Goal: Task Accomplishment & Management: Manage account settings

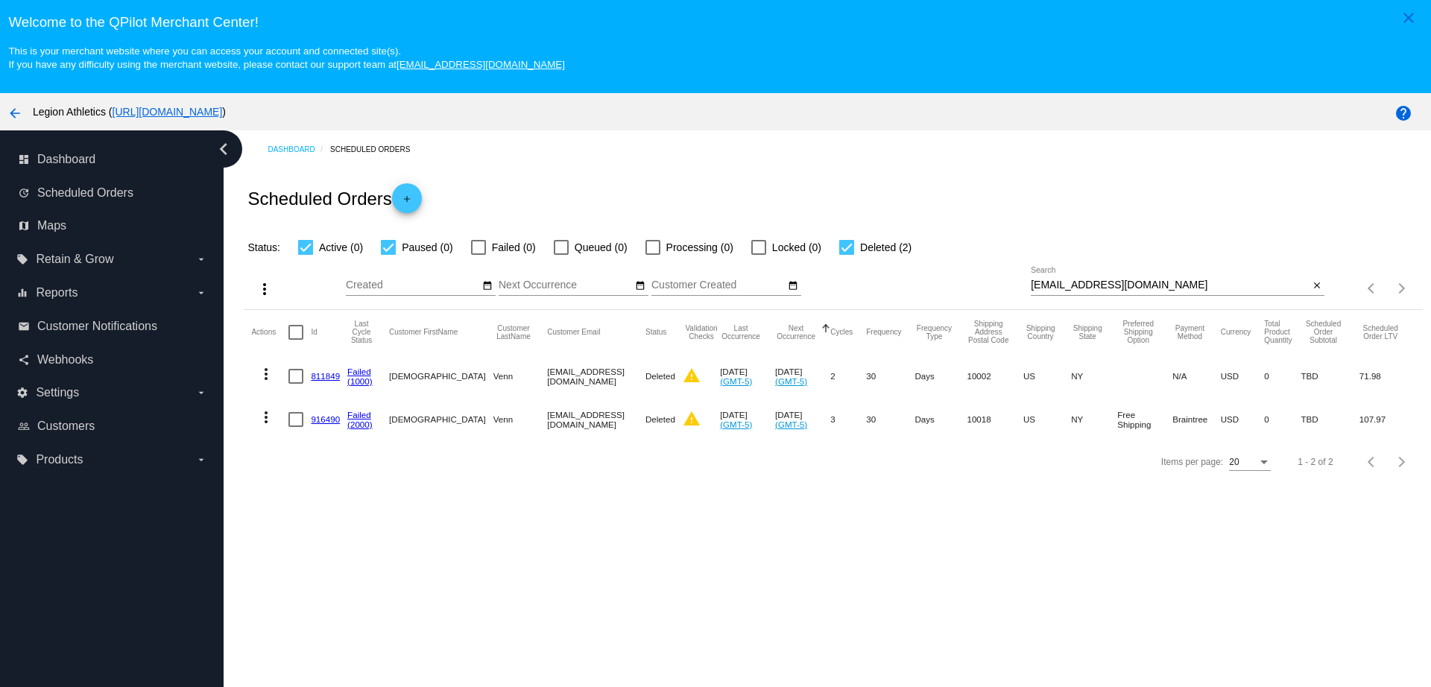
scroll to position [93, 0]
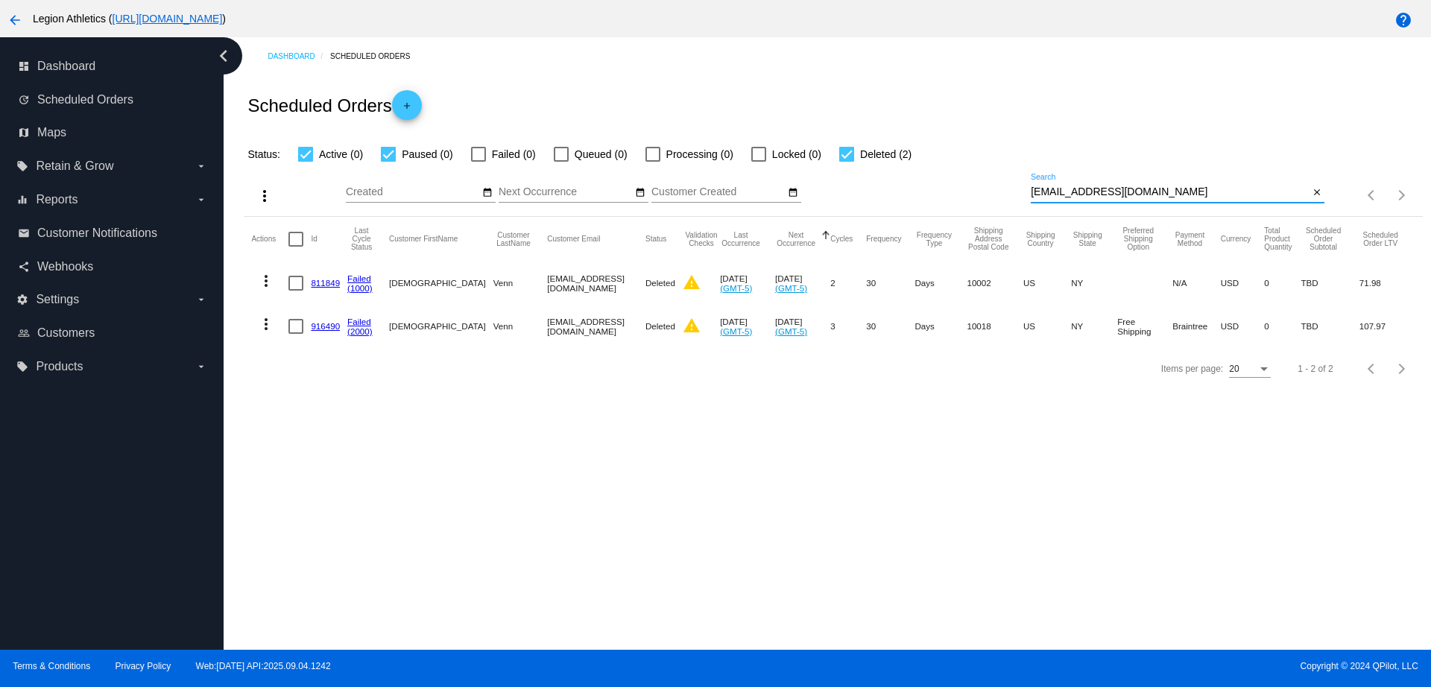
drag, startPoint x: 1135, startPoint y: 196, endPoint x: 997, endPoint y: 191, distance: 138.0
click at [997, 191] on div "more_vert Sep Jan Feb Mar Apr 1" at bounding box center [833, 189] width 1179 height 53
paste input "ventura.abby@gmail"
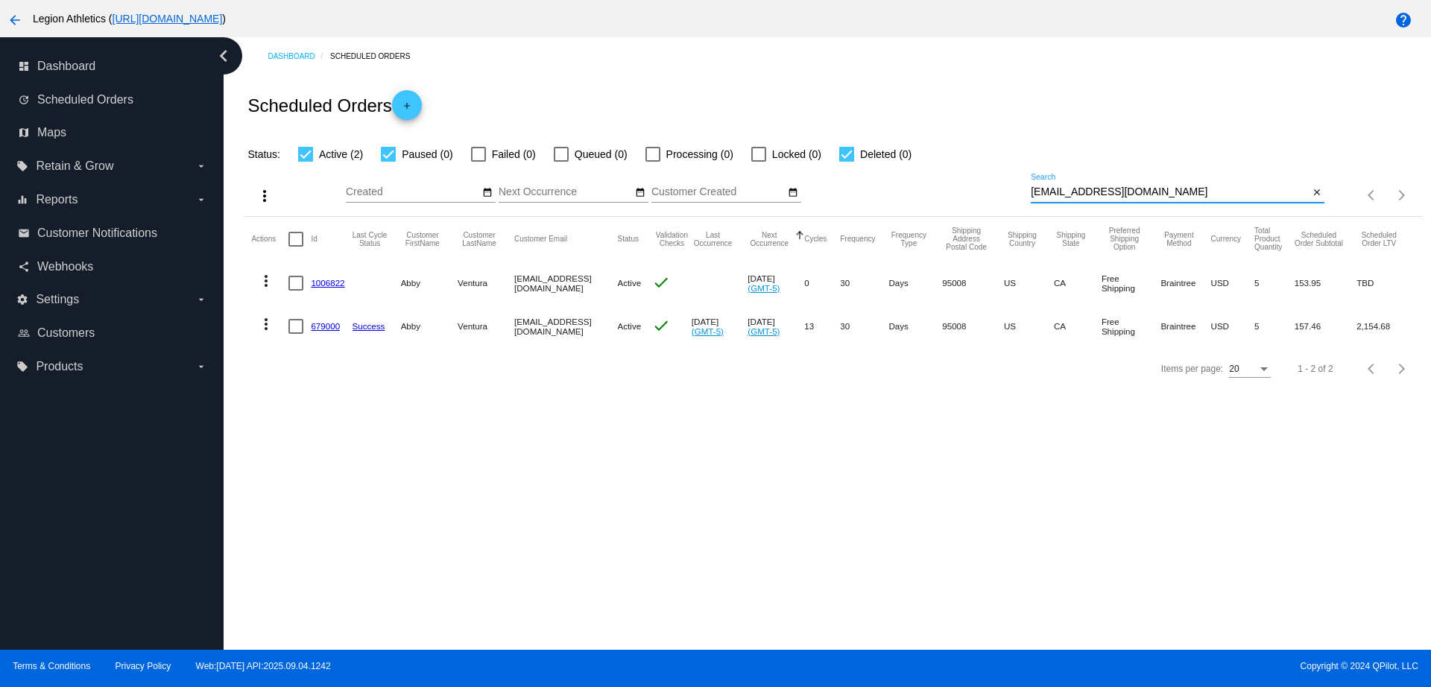
type input "ventura.abby@gmail.com"
click at [331, 283] on link "1006822" at bounding box center [328, 283] width 34 height 10
click at [318, 332] on mat-cell "679000" at bounding box center [331, 326] width 41 height 43
click at [321, 324] on link "679000" at bounding box center [325, 326] width 29 height 10
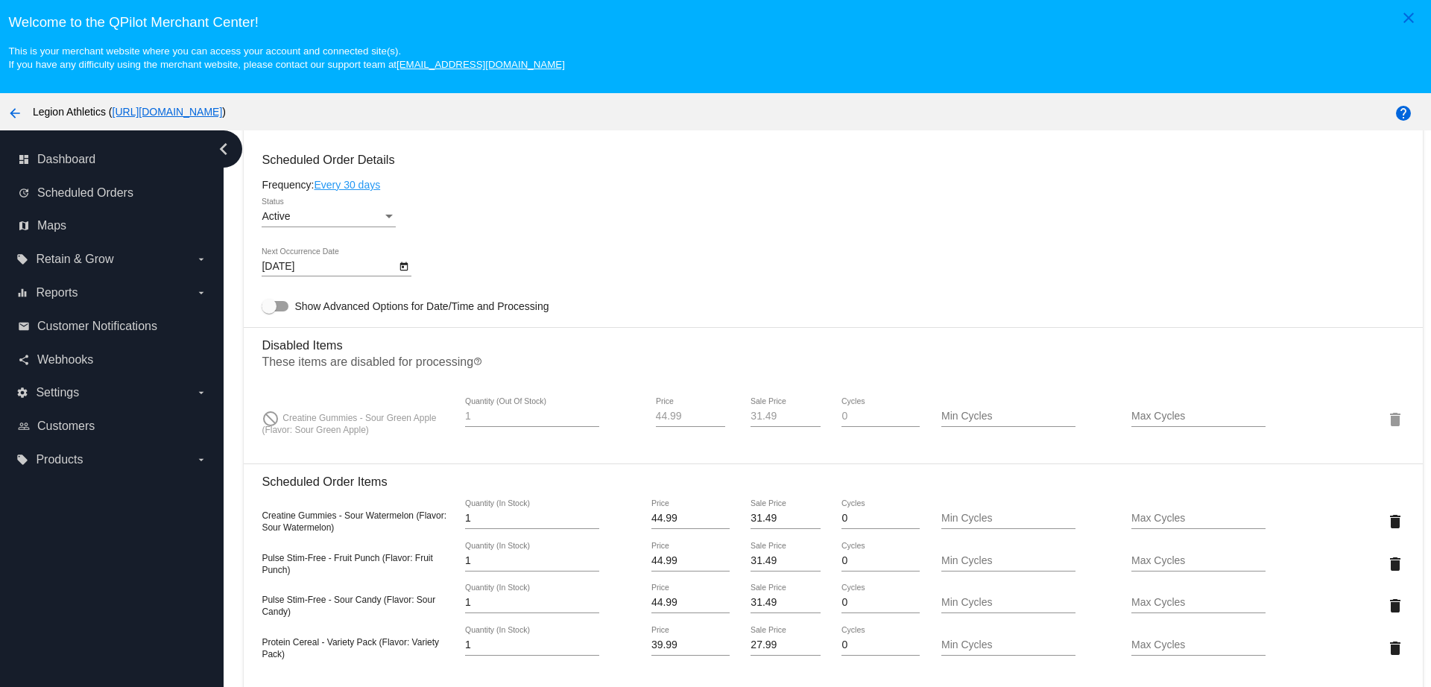
scroll to position [932, 0]
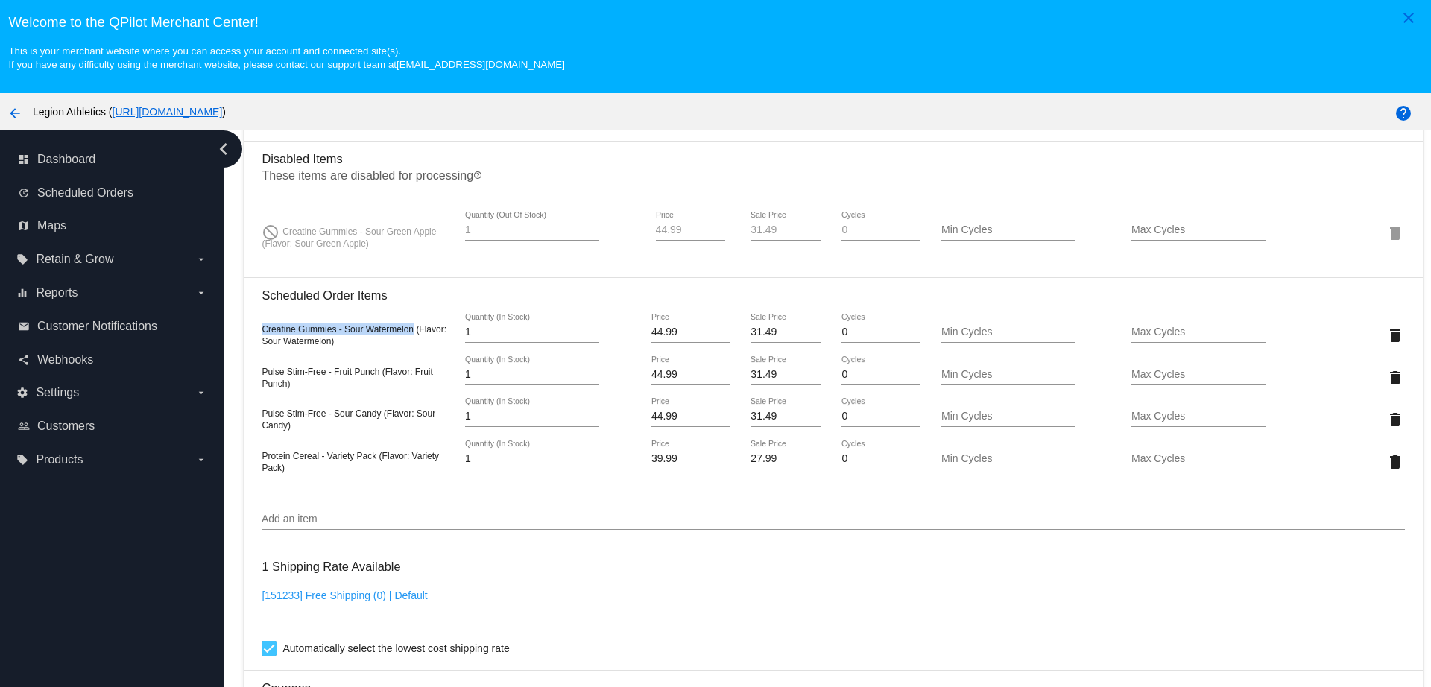
copy span "Creatine Gummies - Sour Watermelon"
drag, startPoint x: 414, startPoint y: 329, endPoint x: 259, endPoint y: 329, distance: 155.1
click at [259, 329] on mat-card "Customer 4317354: [PERSON_NAME] [PERSON_NAME][EMAIL_ADDRESS][PERSON_NAME][DOMAI…" at bounding box center [833, 295] width 1179 height 1753
copy span "Pulse Stim-Free - Fruit Punch"
drag, startPoint x: 379, startPoint y: 370, endPoint x: 263, endPoint y: 373, distance: 115.6
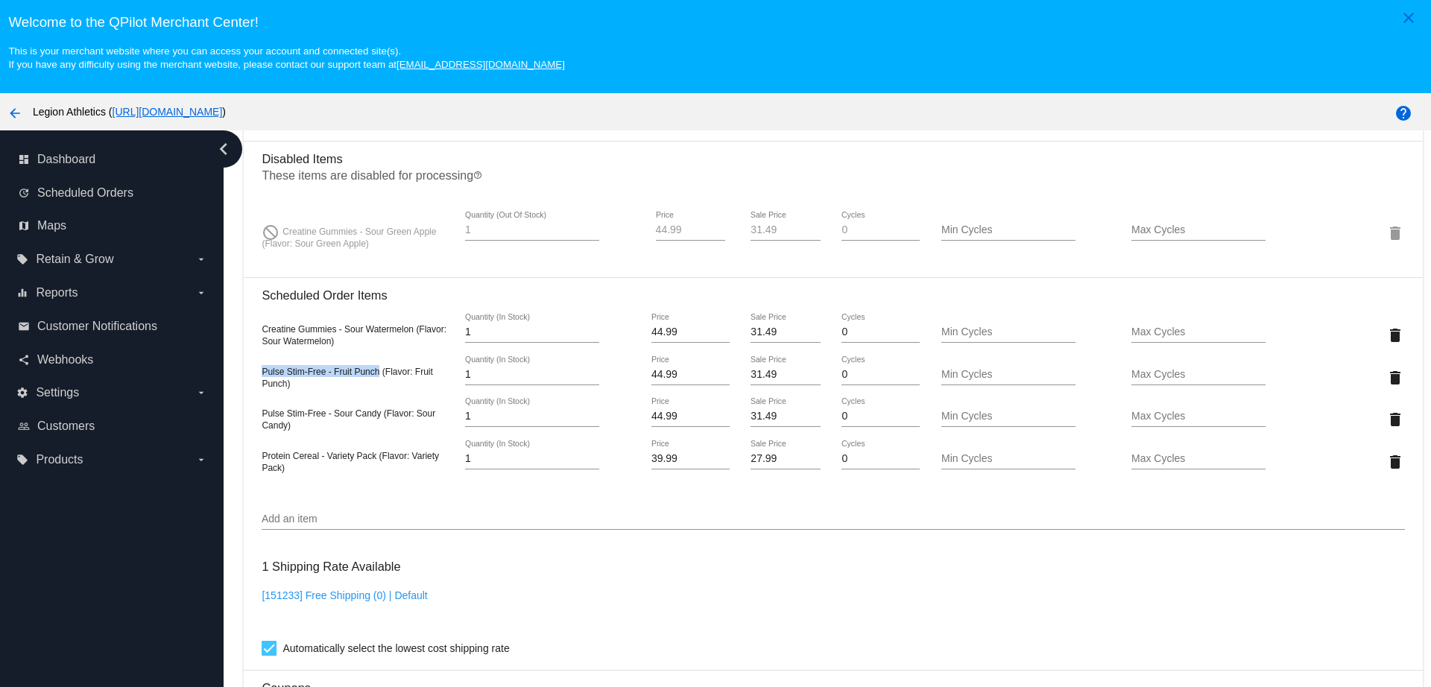
click at [263, 373] on span "Pulse Stim-Free - Fruit Punch (Flavor: Fruit Punch)" at bounding box center [347, 378] width 171 height 22
click at [378, 413] on span "Pulse Stim-Free - Sour Candy (Flavor: Sour Candy)" at bounding box center [349, 420] width 174 height 22
copy span "Pulse Stim-Free - Sour Candy"
drag, startPoint x: 380, startPoint y: 416, endPoint x: 261, endPoint y: 417, distance: 119.3
click at [261, 417] on mat-card "Customer 4317354: [PERSON_NAME] [PERSON_NAME][EMAIL_ADDRESS][PERSON_NAME][DOMAI…" at bounding box center [833, 295] width 1179 height 1753
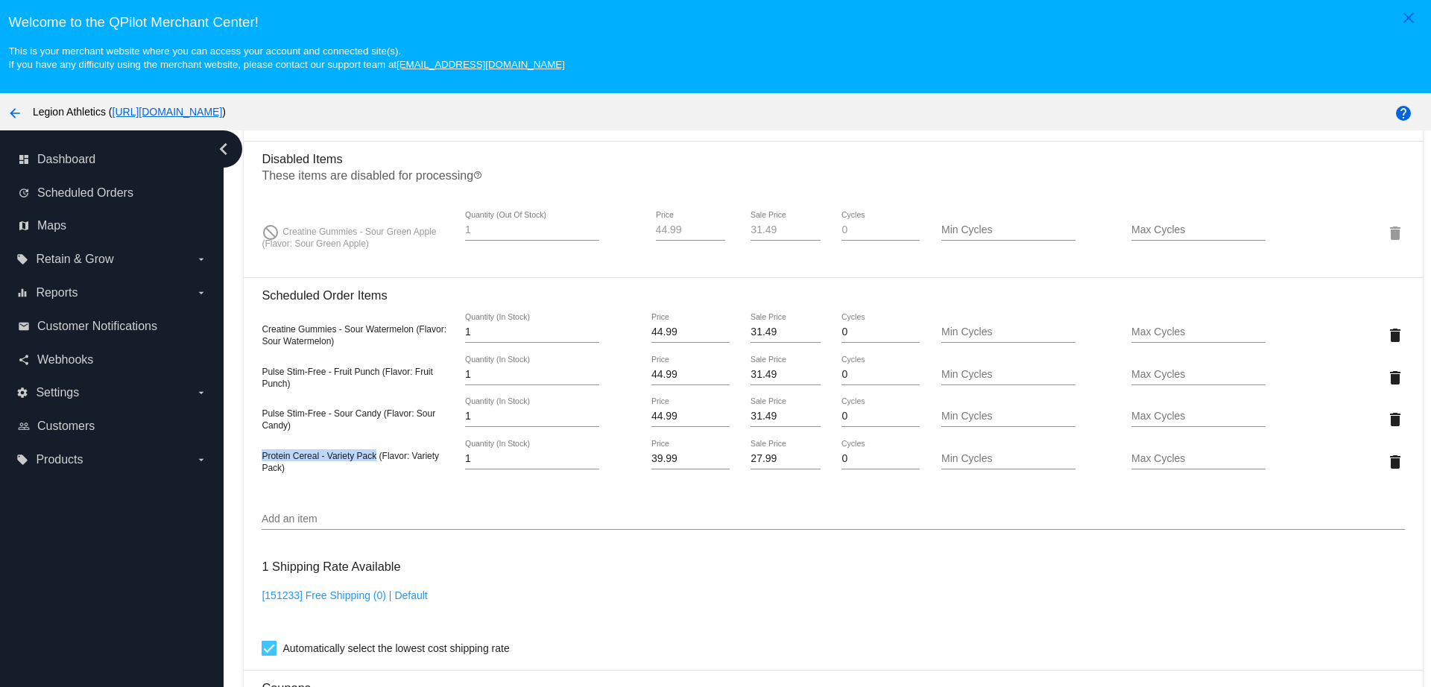
copy span "Protein Cereal - Variety Pack"
drag, startPoint x: 376, startPoint y: 458, endPoint x: 256, endPoint y: 452, distance: 120.1
click at [256, 452] on mat-card "Customer 4317354: [PERSON_NAME] [PERSON_NAME][EMAIL_ADDRESS][PERSON_NAME][DOMAI…" at bounding box center [833, 295] width 1179 height 1753
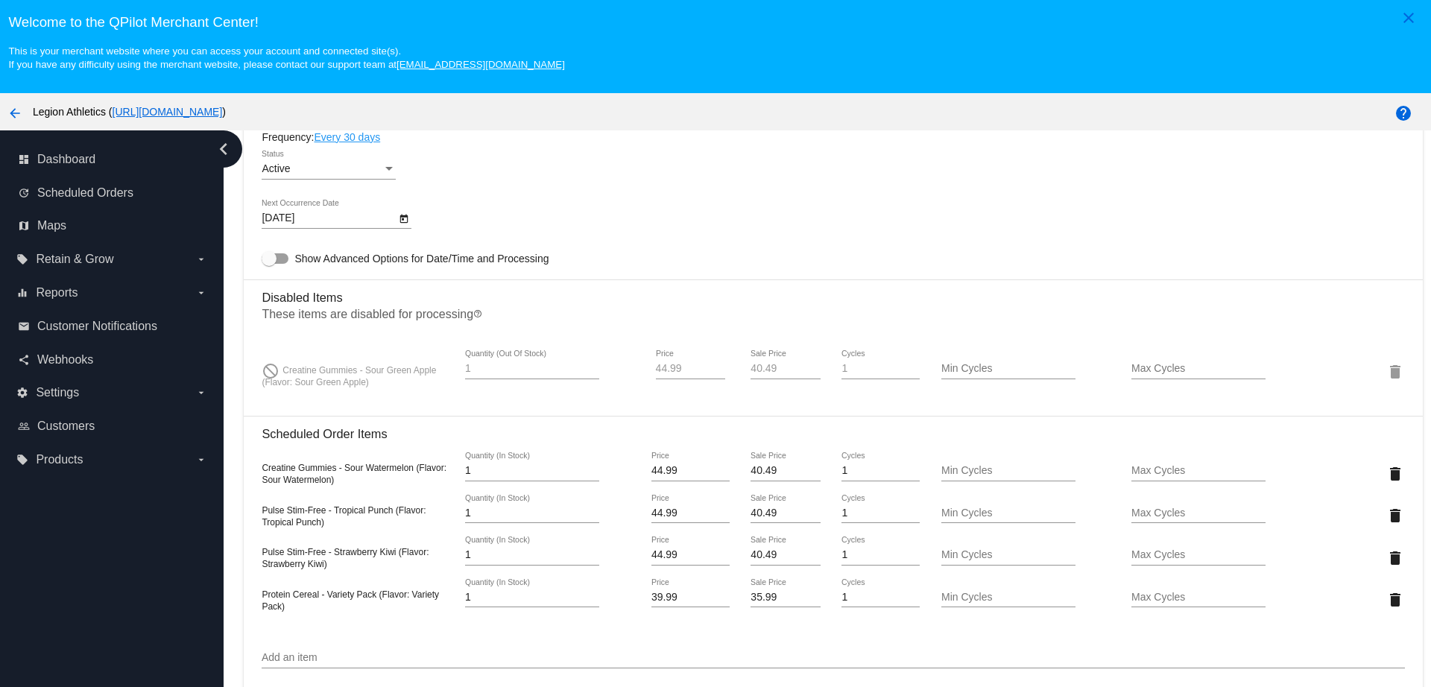
scroll to position [932, 0]
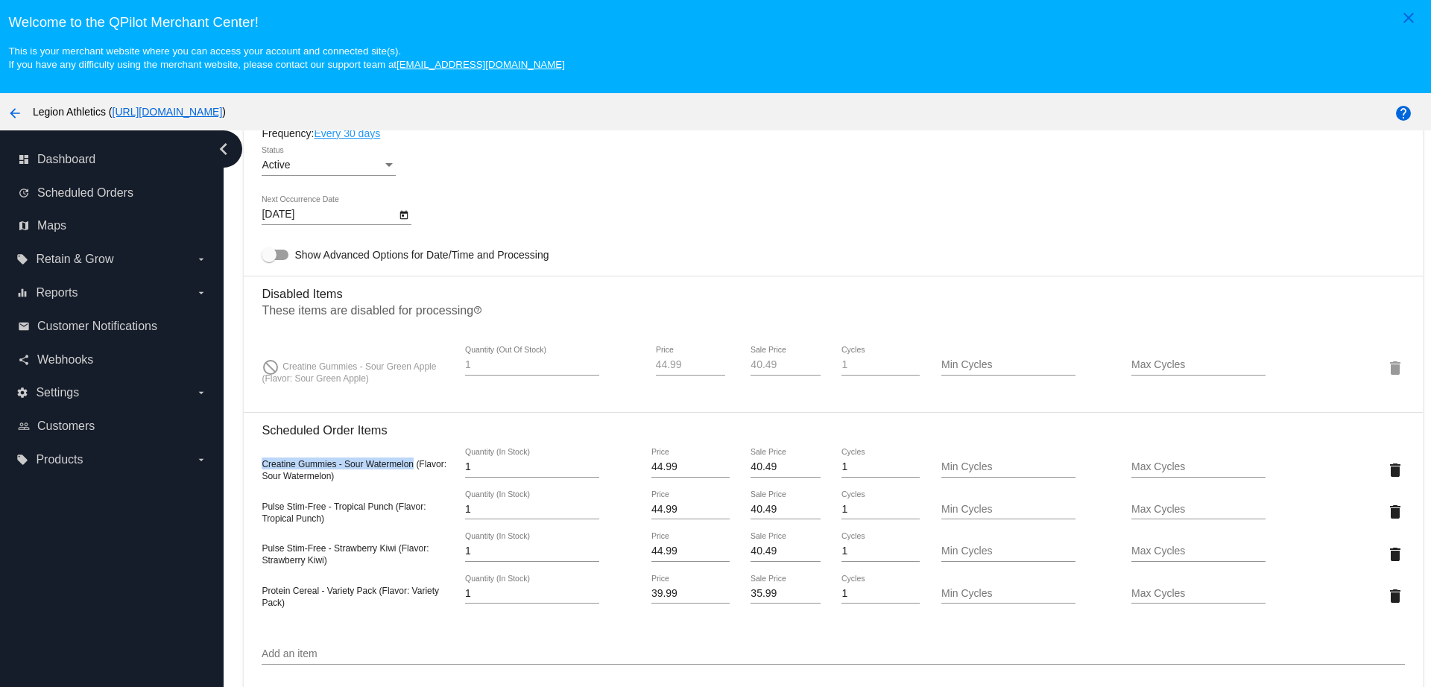
copy span "Creatine Gummies - Sour Watermelon"
drag, startPoint x: 413, startPoint y: 465, endPoint x: 261, endPoint y: 470, distance: 152.1
click at [261, 470] on mat-card "Customer 4317354: [PERSON_NAME] [PERSON_NAME][EMAIL_ADDRESS][PERSON_NAME][DOMAI…" at bounding box center [833, 455] width 1179 height 1805
copy span "Pulse Stim-Free - Tropical Punch"
drag, startPoint x: 368, startPoint y: 509, endPoint x: 265, endPoint y: 508, distance: 103.6
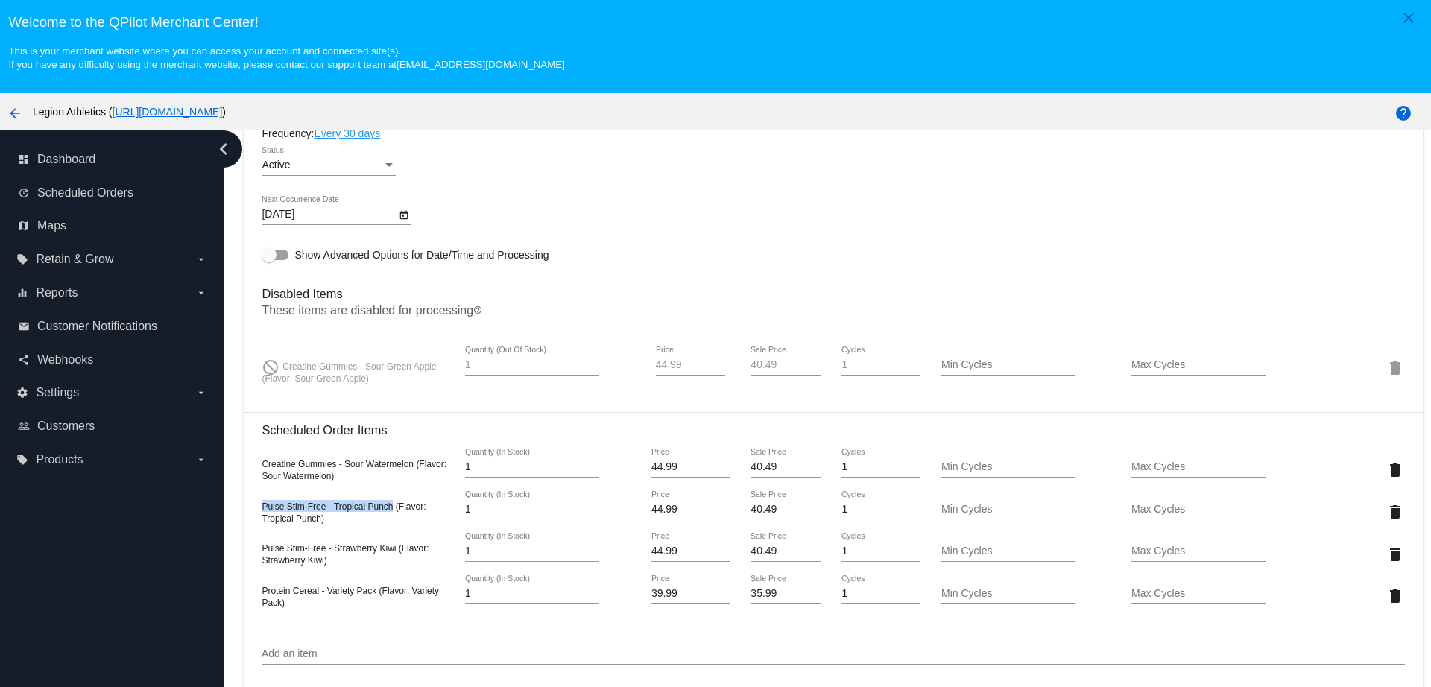
click at [265, 508] on span "Pulse Stim-Free - Tropical Punch (Flavor: Tropical Punch)" at bounding box center [344, 513] width 164 height 22
drag, startPoint x: 397, startPoint y: 548, endPoint x: 260, endPoint y: 548, distance: 136.4
click at [260, 548] on mat-card "Customer 4317354: [PERSON_NAME] [PERSON_NAME][EMAIL_ADDRESS][PERSON_NAME][DOMAI…" at bounding box center [833, 455] width 1179 height 1805
copy span "Pulse Stim-Free - Strawberry Kiwi"
drag, startPoint x: 376, startPoint y: 594, endPoint x: 259, endPoint y: 582, distance: 117.6
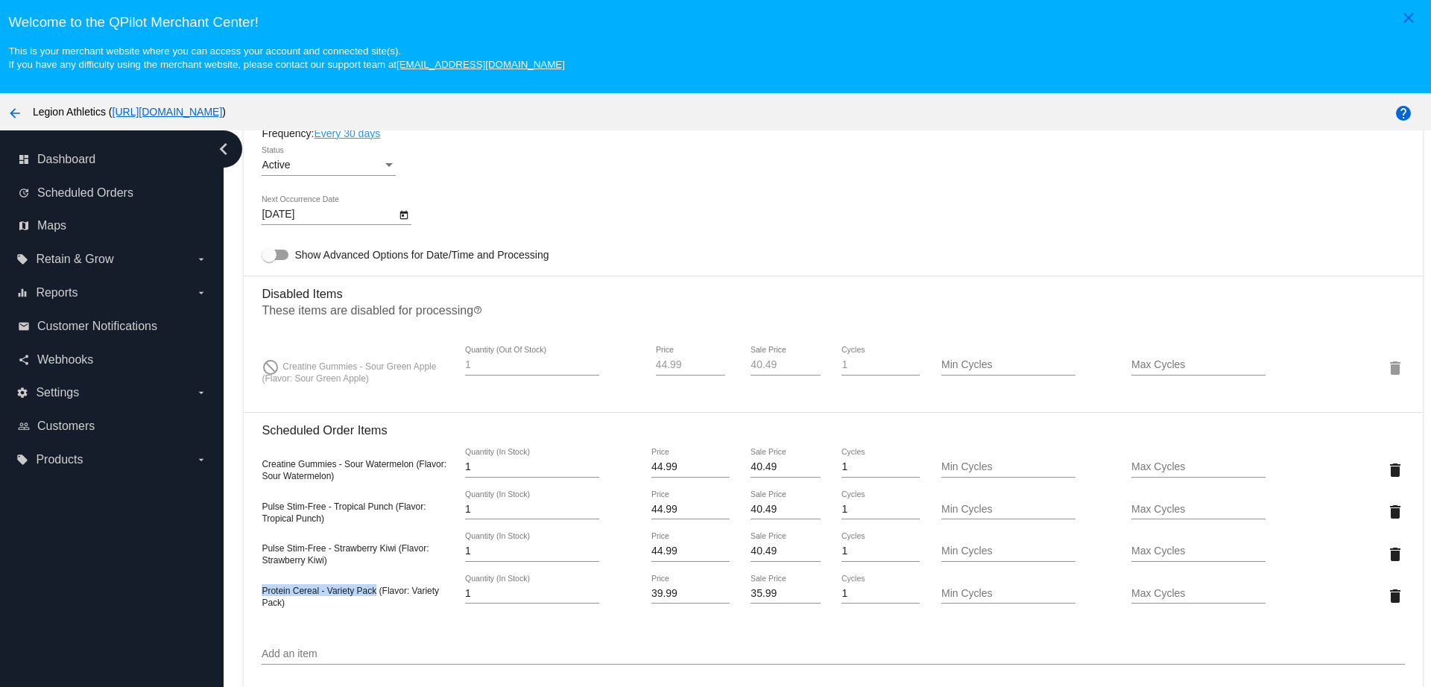
click at [259, 582] on mat-card "Customer 4317354: [PERSON_NAME] [PERSON_NAME][EMAIL_ADDRESS][PERSON_NAME][DOMAI…" at bounding box center [833, 455] width 1179 height 1805
copy span "Protein Cereal - Variety Pack"
